Goal: Task Accomplishment & Management: Use online tool/utility

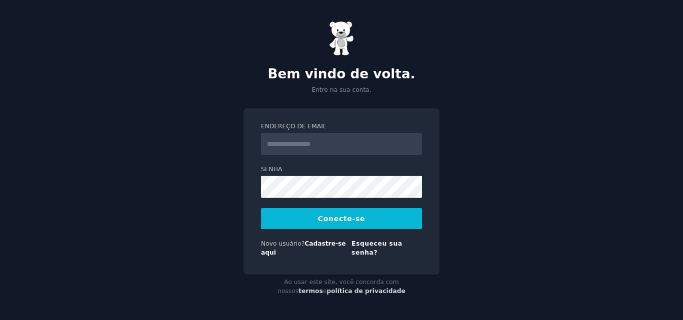
click at [320, 148] on input "Endereço de email" at bounding box center [341, 144] width 161 height 22
type input "**********"
click at [393, 227] on button "Conecte-se" at bounding box center [341, 218] width 161 height 21
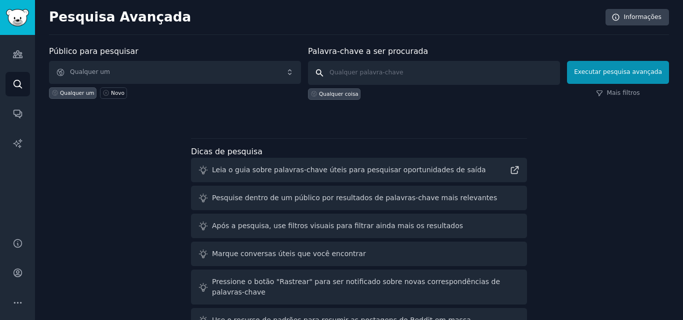
click at [367, 68] on input "text" at bounding box center [434, 73] width 252 height 24
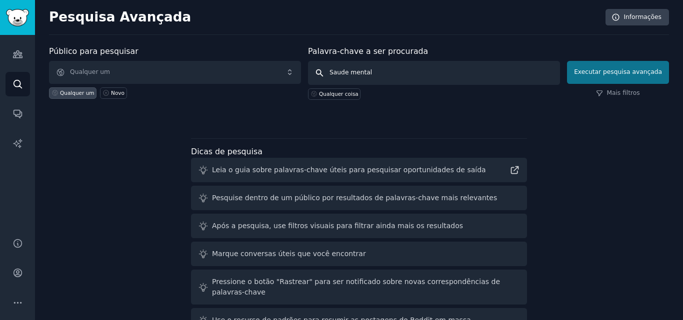
type input "Saude mental"
click at [639, 77] on button "Executar pesquisa avançada" at bounding box center [618, 72] width 102 height 23
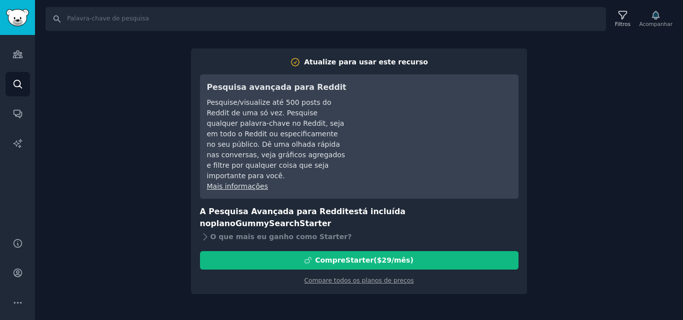
click at [605, 67] on div "Procurar Filtros Acompanhar Atualize para usar este recurso Pesquisa avançada p…" at bounding box center [359, 160] width 648 height 320
click at [197, 9] on input "Procurar" at bounding box center [325, 19] width 560 height 24
click at [349, 277] on font "Compare todos os planos de preços" at bounding box center [358, 280] width 109 height 7
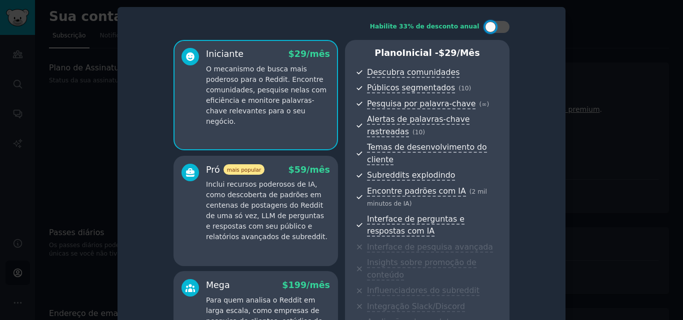
click at [601, 70] on div at bounding box center [341, 160] width 683 height 320
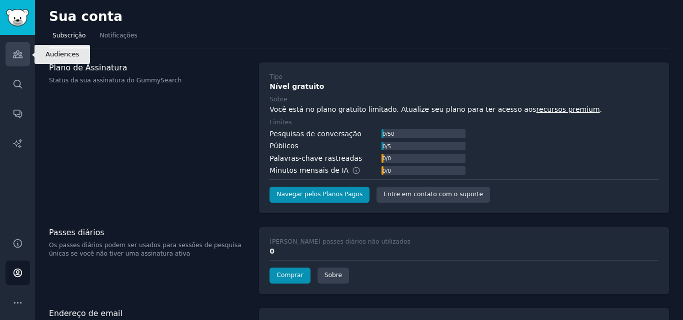
click at [8, 55] on link "Públicos" at bounding box center [17, 54] width 24 height 24
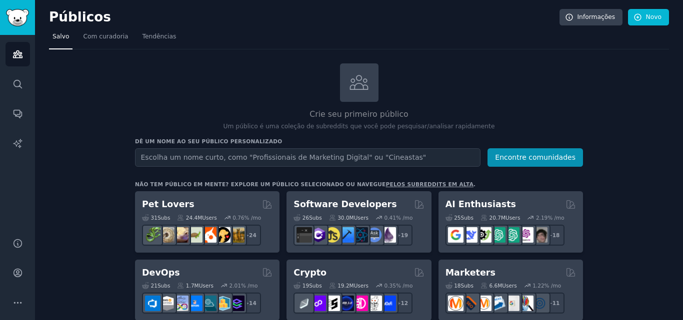
click at [313, 158] on input "text" at bounding box center [307, 157] width 345 height 18
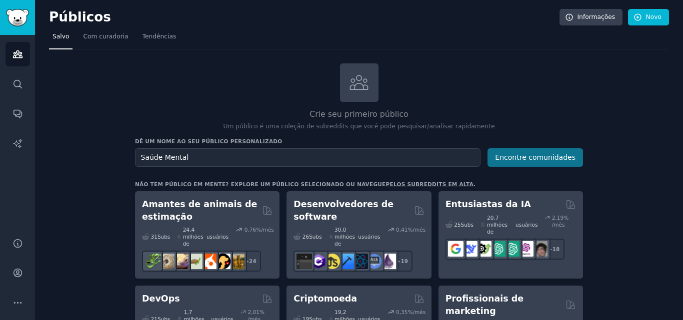
type input "Saúde Mental"
click at [518, 150] on button "Encontre comunidades" at bounding box center [534, 157] width 95 height 18
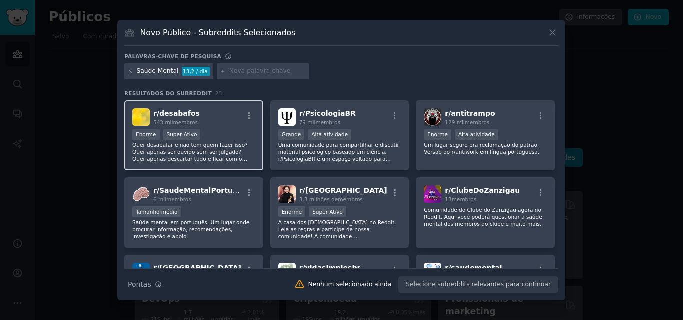
click at [167, 142] on font "Quer desabafar e não tem quem fazer isso? Quer apenas ser ouvido sem ser julgad…" at bounding box center [193, 162] width 122 height 41
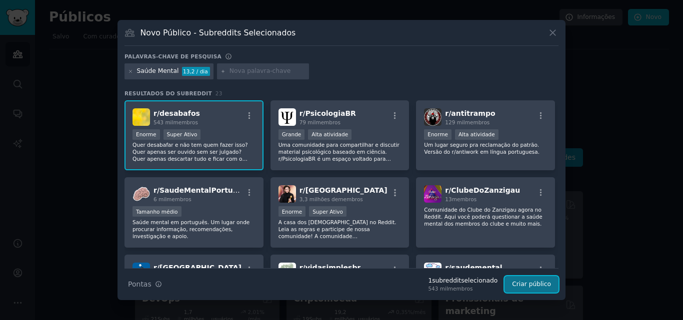
click at [534, 288] on font "Criar público" at bounding box center [531, 284] width 39 height 7
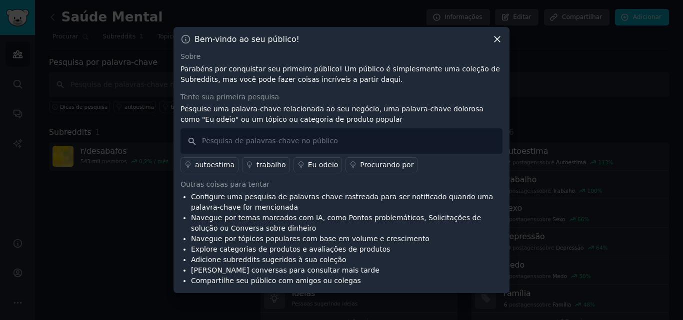
click at [207, 165] on font "autoestima" at bounding box center [214, 165] width 39 height 8
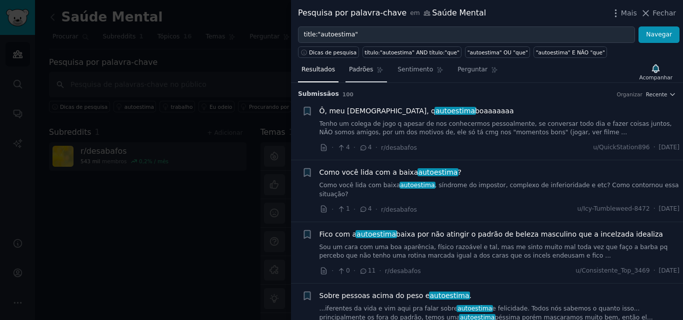
click at [361, 74] on span "Padrões" at bounding box center [361, 69] width 24 height 9
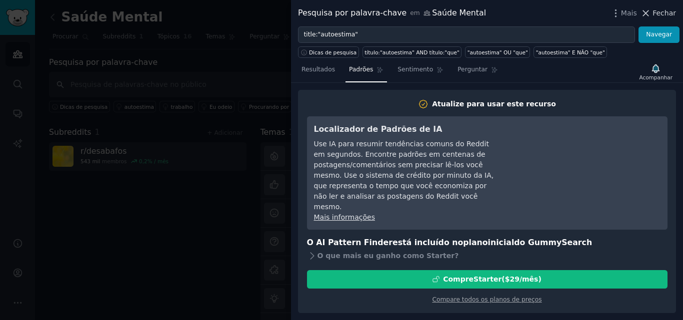
click at [658, 11] on font "Fechar" at bounding box center [663, 13] width 23 height 8
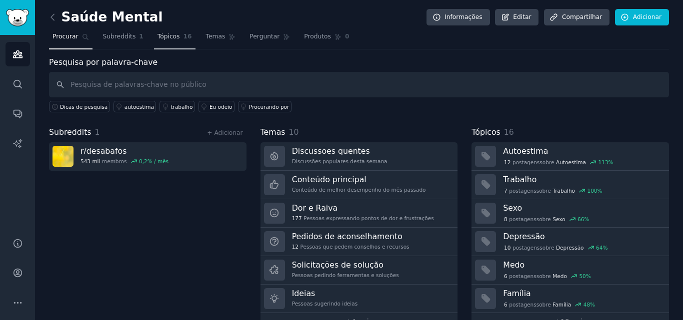
click at [164, 35] on font "Tópicos" at bounding box center [168, 36] width 22 height 7
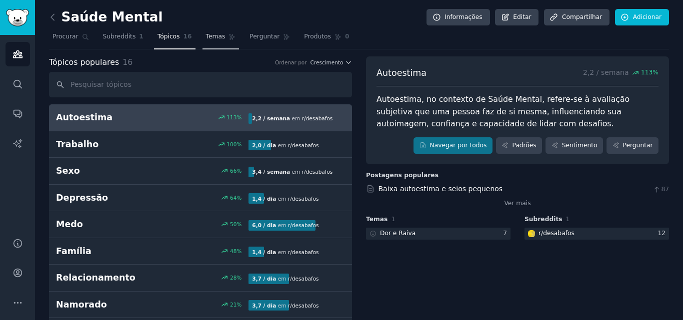
click at [206, 33] on font "Temas" at bounding box center [215, 36] width 19 height 7
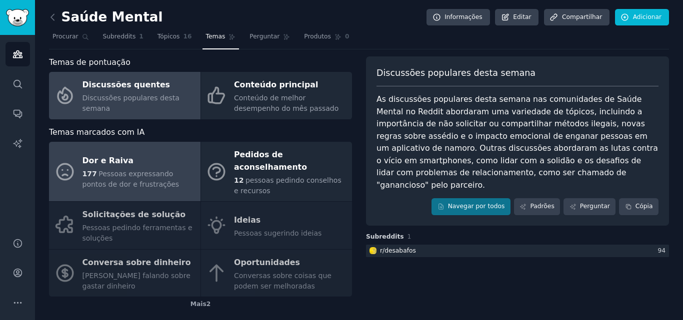
click at [117, 162] on div "Dor e Raiva" at bounding box center [138, 161] width 113 height 16
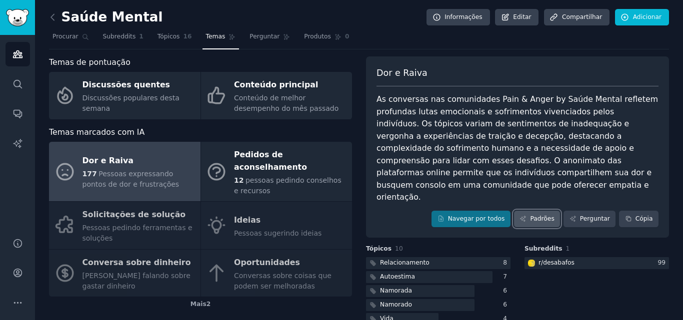
click at [532, 211] on link "Padrões" at bounding box center [537, 219] width 46 height 17
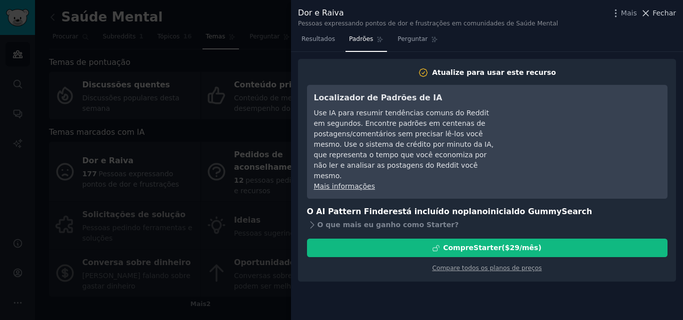
click at [651, 12] on icon at bounding box center [645, 13] width 10 height 10
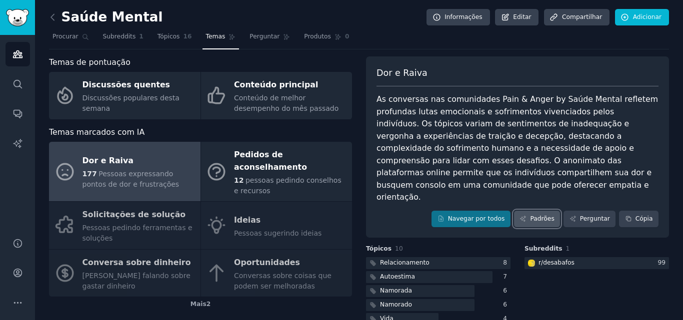
click at [538, 212] on link "Padrões" at bounding box center [537, 219] width 46 height 17
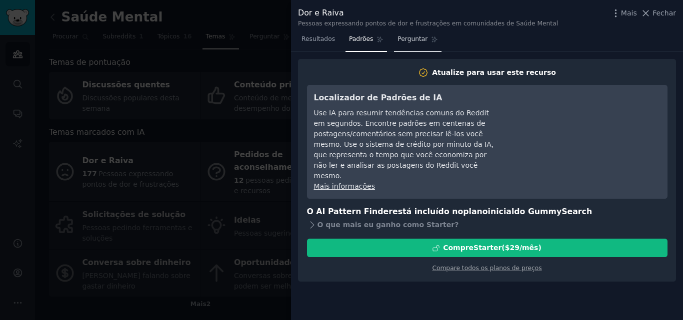
click at [399, 39] on font "Perguntar" at bounding box center [412, 38] width 30 height 7
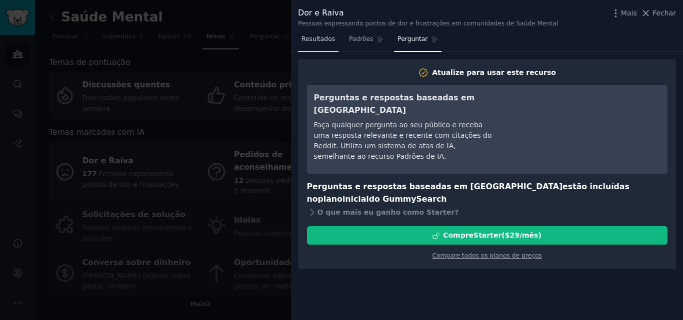
click at [308, 42] on font "Resultados" at bounding box center [317, 38] width 33 height 7
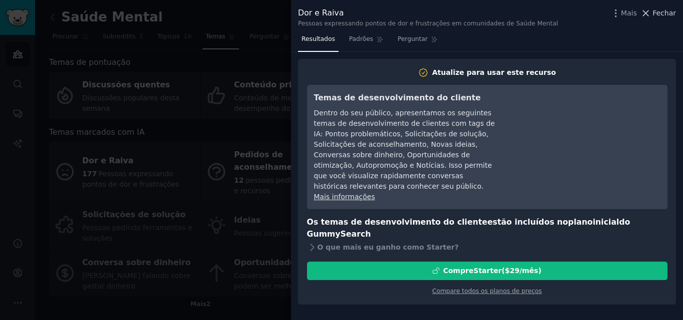
click at [660, 13] on font "Fechar" at bounding box center [663, 13] width 23 height 8
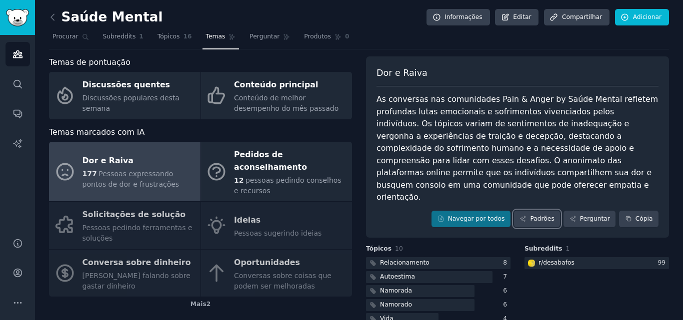
scroll to position [78, 0]
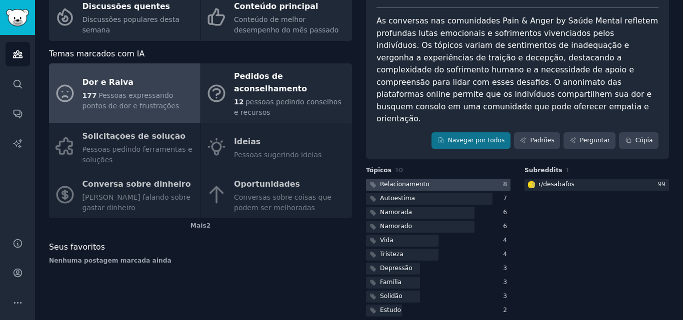
click at [446, 179] on div at bounding box center [438, 185] width 144 height 12
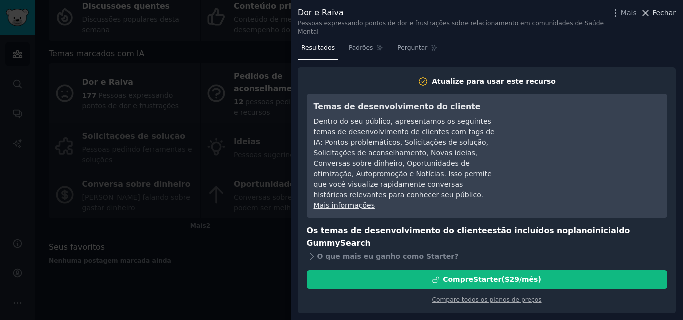
click at [666, 17] on font "Fechar" at bounding box center [663, 13] width 23 height 8
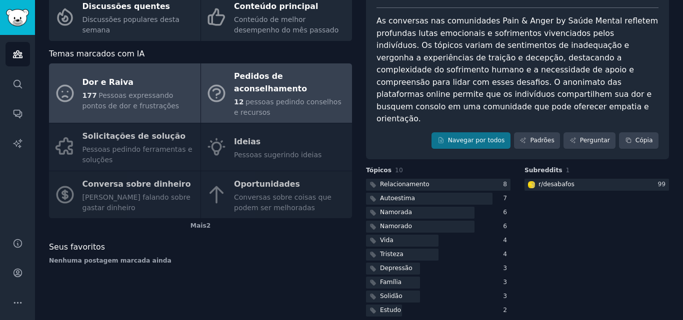
scroll to position [28, 0]
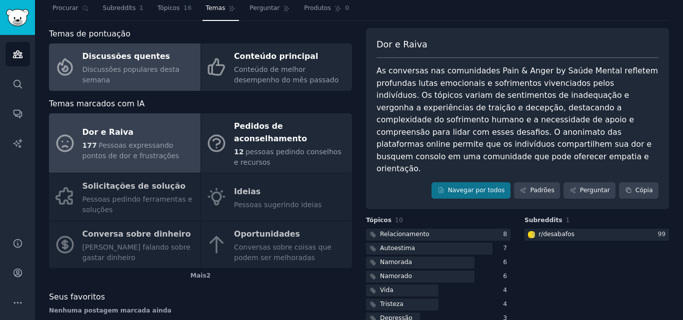
click at [155, 65] on div "Discussões quentes" at bounding box center [138, 57] width 113 height 16
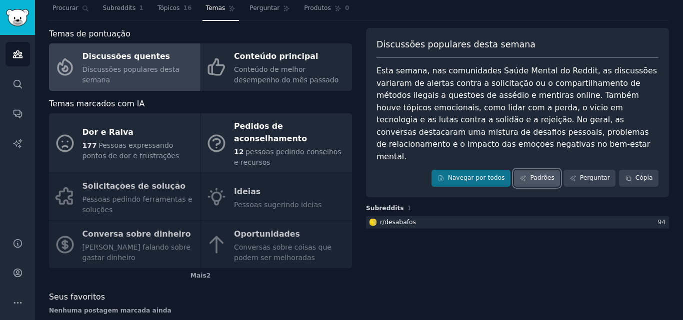
click at [527, 171] on link "Padrões" at bounding box center [537, 178] width 46 height 17
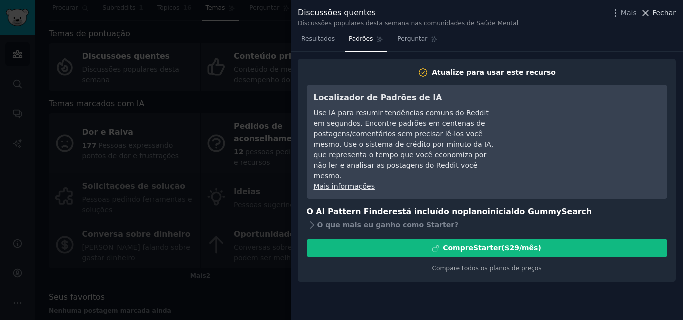
click at [661, 16] on font "Fechar" at bounding box center [663, 13] width 23 height 8
